Goal: Check status: Check status

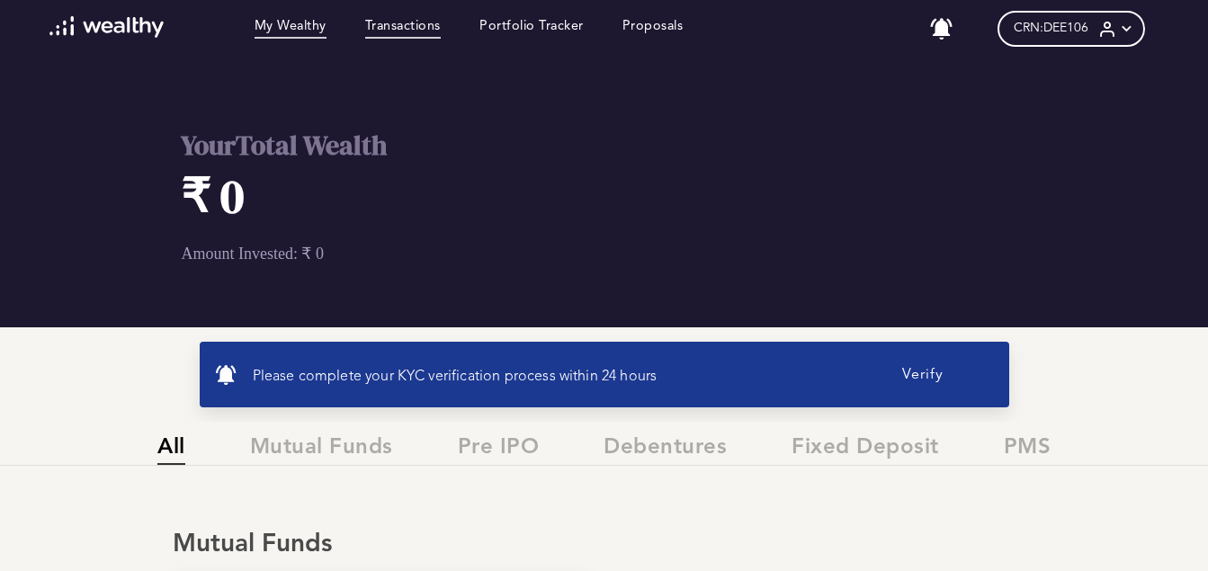
click at [421, 26] on link "Transactions" at bounding box center [403, 29] width 76 height 20
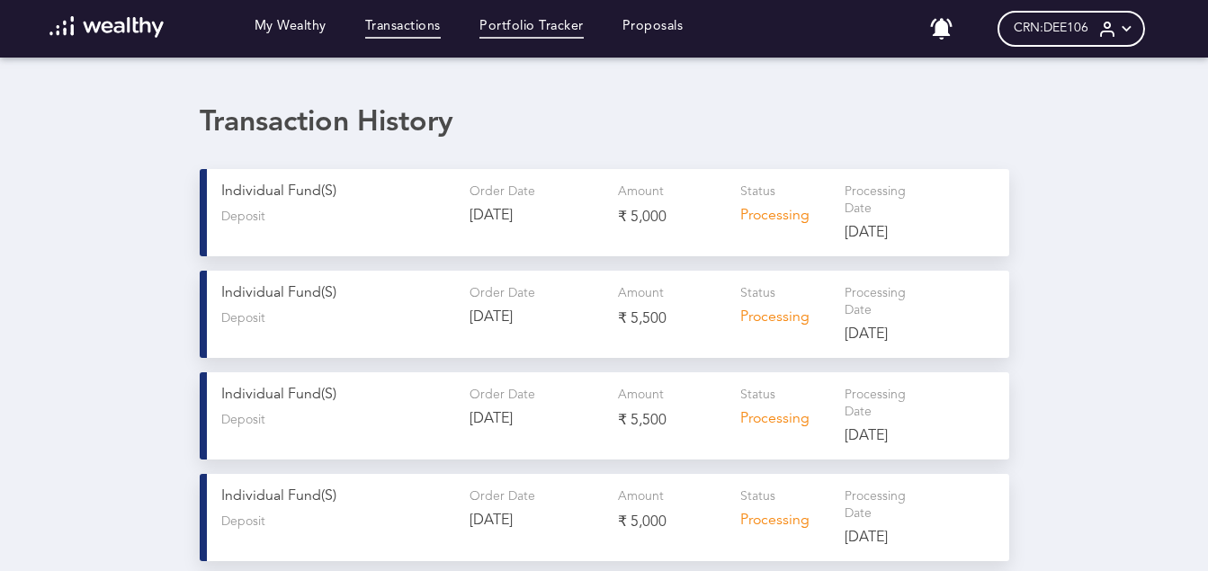
drag, startPoint x: 481, startPoint y: 131, endPoint x: 516, endPoint y: 25, distance: 111.5
click at [516, 25] on link "Portfolio Tracker" at bounding box center [532, 29] width 104 height 20
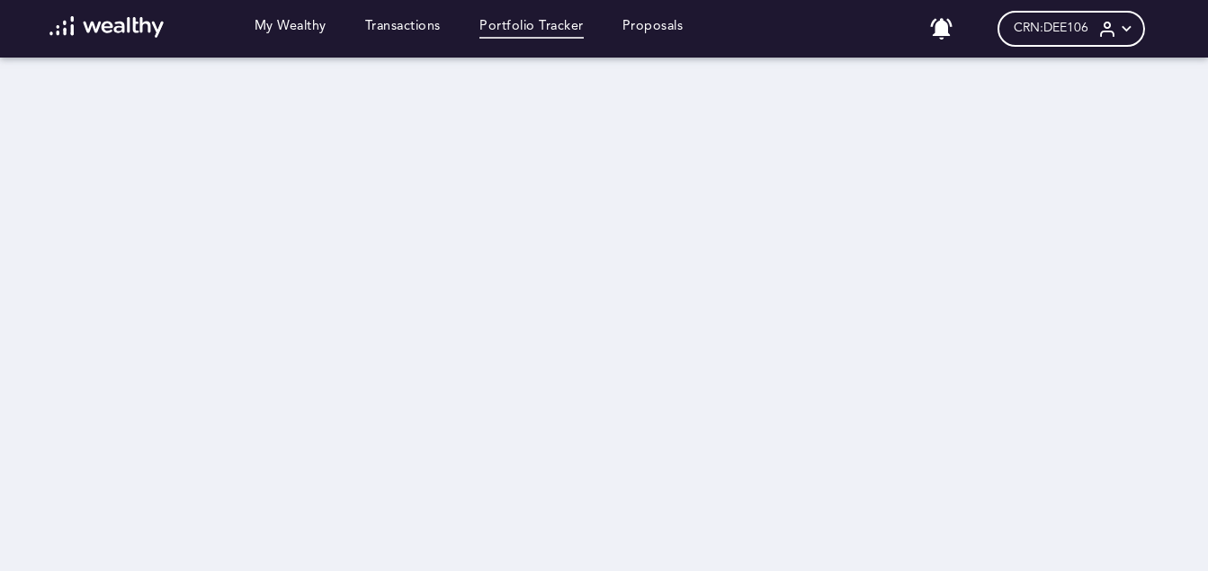
click at [1117, 28] on icon at bounding box center [1108, 29] width 19 height 19
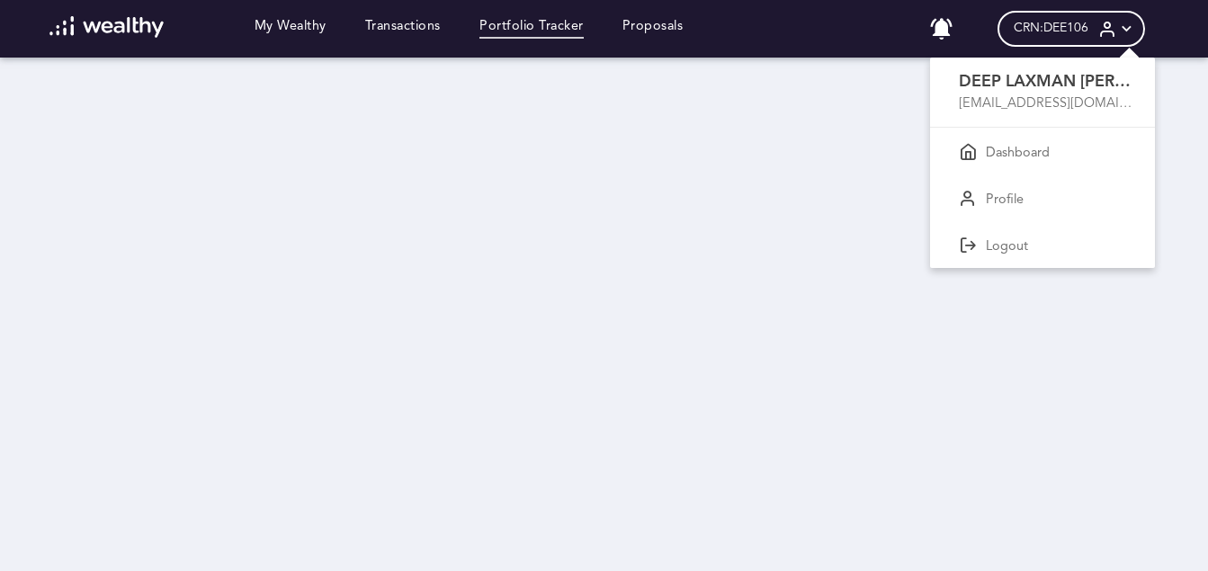
click at [677, 202] on div at bounding box center [604, 285] width 1208 height 571
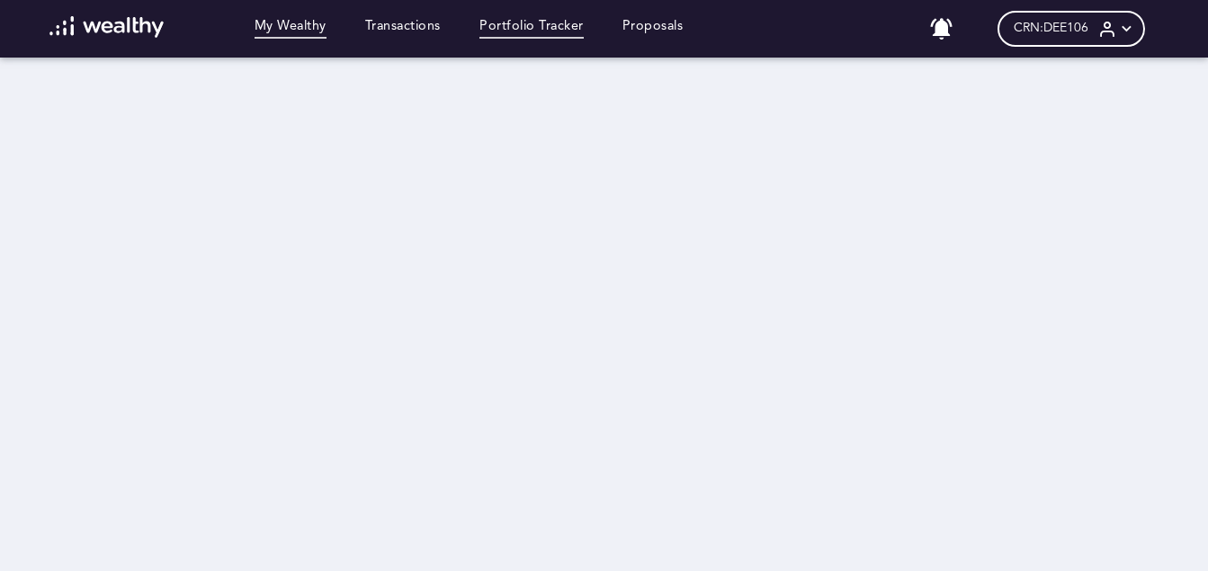
click at [302, 27] on link "My Wealthy" at bounding box center [291, 29] width 72 height 20
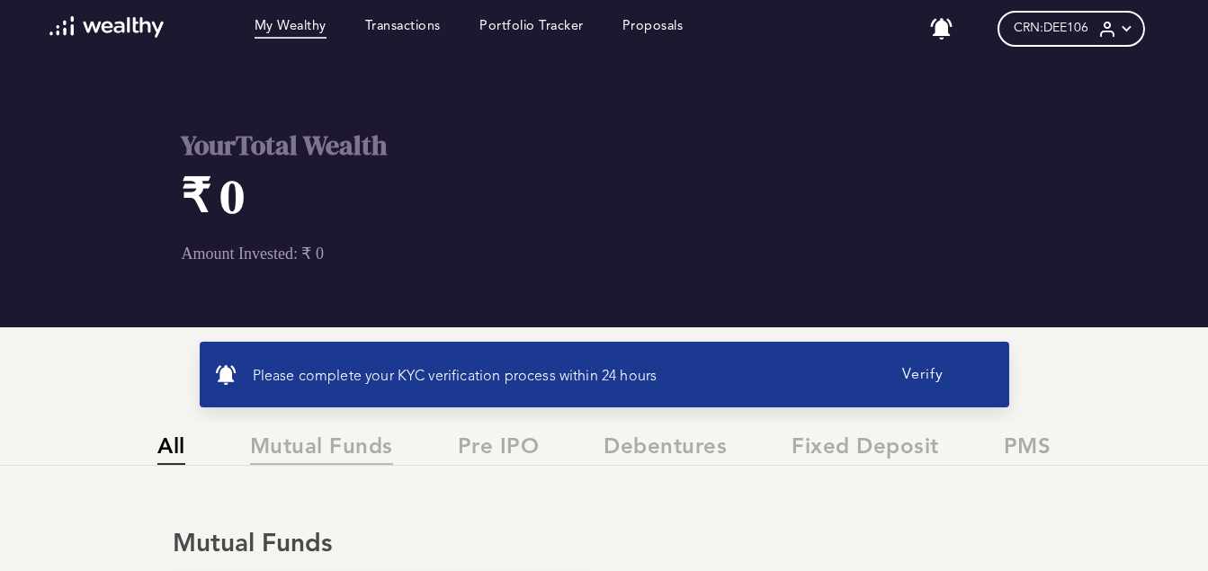
click at [339, 446] on span "Mutual Funds" at bounding box center [321, 450] width 143 height 30
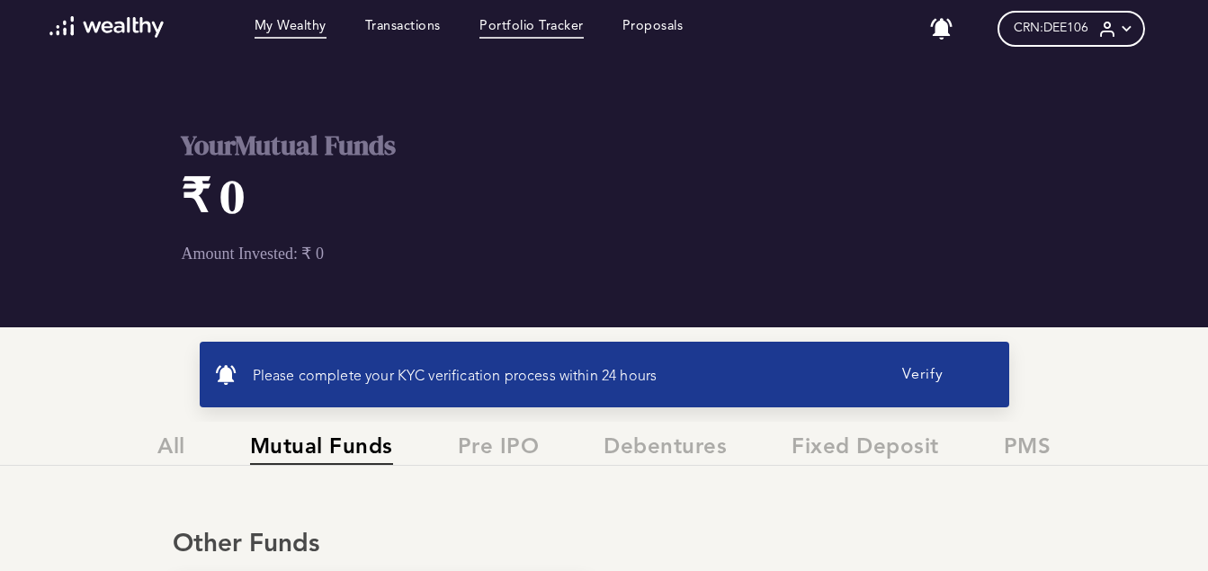
click at [519, 20] on link "Portfolio Tracker" at bounding box center [532, 29] width 104 height 20
